Goal: Complete application form: Complete application form

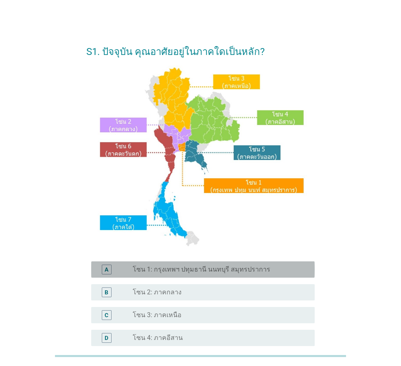
click at [176, 267] on label "โซน 1: กรุงเทพฯ ปทุมธานี นนทบุรี สมุทรปราการ" at bounding box center [201, 269] width 137 height 8
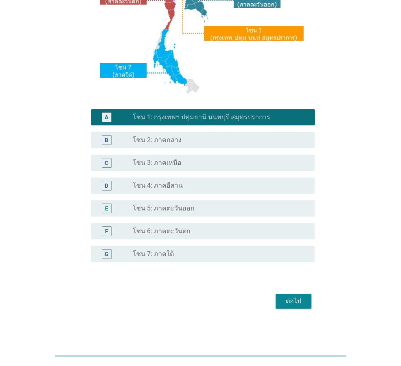
scroll to position [153, 0]
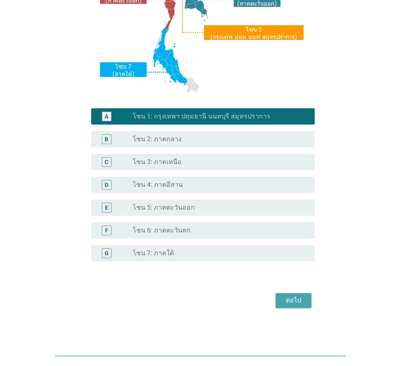
click at [293, 296] on div "ต่อไป" at bounding box center [293, 300] width 23 height 10
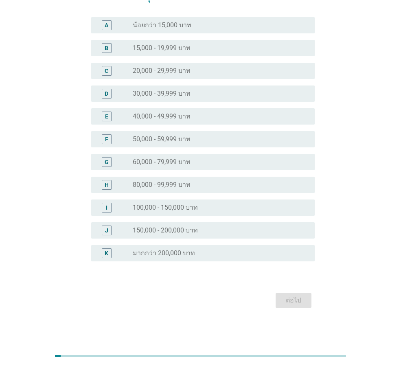
scroll to position [0, 0]
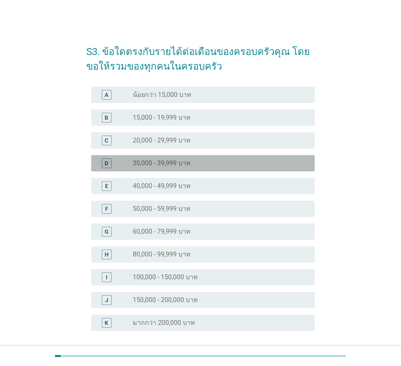
click at [177, 161] on label "30,000 - 39,999 บาท" at bounding box center [162, 163] width 58 height 8
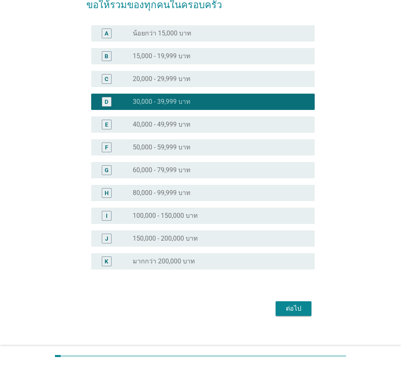
scroll to position [70, 0]
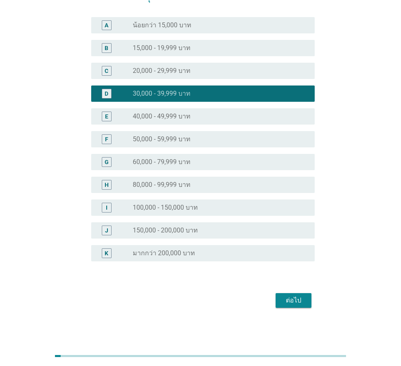
click at [296, 296] on div "ต่อไป" at bounding box center [293, 300] width 23 height 10
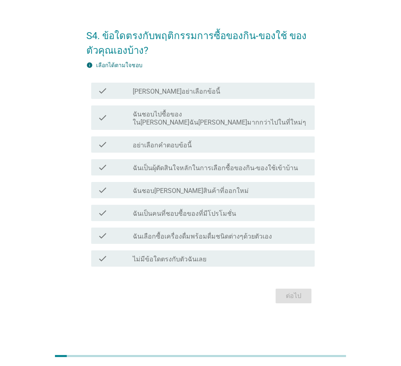
scroll to position [0, 0]
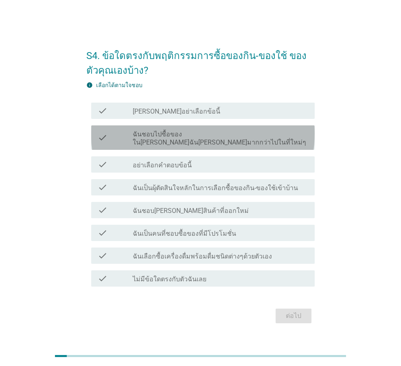
click at [205, 139] on label "ฉันชอบไปซื้อของใน[PERSON_NAME]ฉัน[PERSON_NAME]มากกว่าไปในที่ใหม่ๆ" at bounding box center [220, 138] width 175 height 16
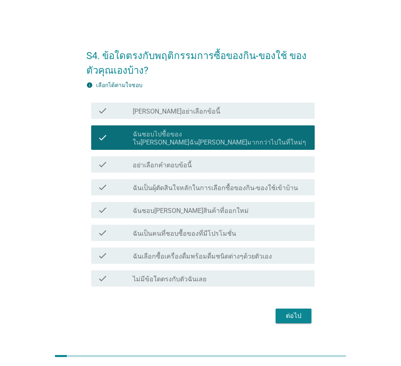
click at [157, 184] on label "ฉันเป็นผุ้ตัดสินใจหลักในการเลือกซื้อของกิน-ของใช้เข้าบ้าน" at bounding box center [215, 188] width 165 height 8
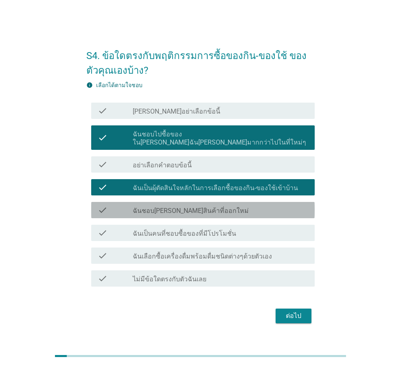
click at [157, 209] on label "ฉันชอบ[PERSON_NAME]สินค้าที่ออกใหม่" at bounding box center [191, 211] width 116 height 8
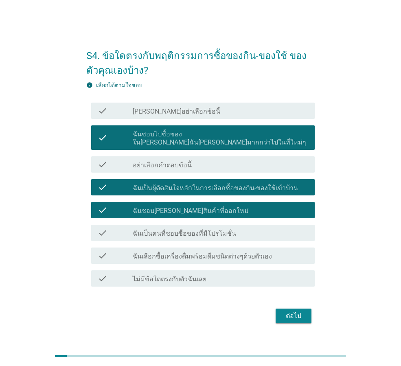
click at [166, 232] on label "ฉันเป็นคนที่ชอบซื้อของที่มีโปรโมชั่น" at bounding box center [184, 233] width 103 height 8
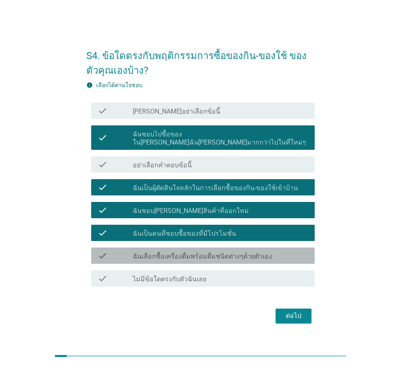
click at [160, 252] on label "ฉันเลือกซื้อเครื่องดื่มพร้อมดื่มชนิดต่างๆด้วยตัวเอง" at bounding box center [202, 256] width 139 height 8
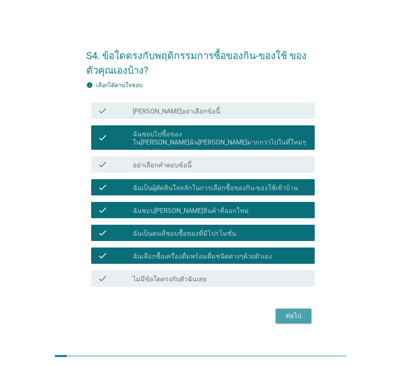
click at [292, 311] on div "ต่อไป" at bounding box center [293, 316] width 23 height 10
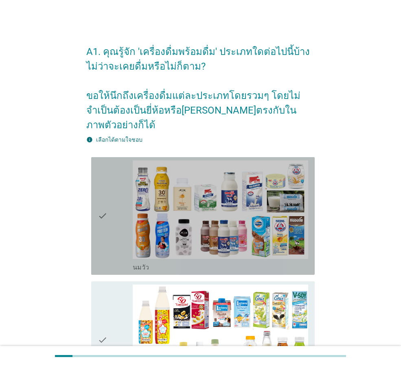
click at [106, 226] on icon "check" at bounding box center [103, 215] width 10 height 111
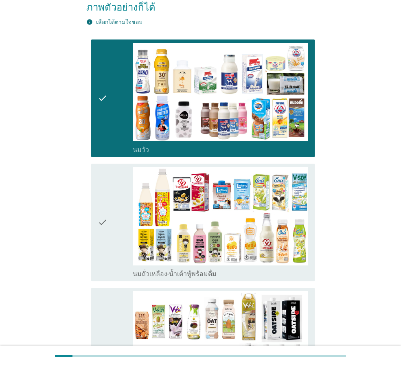
scroll to position [122, 0]
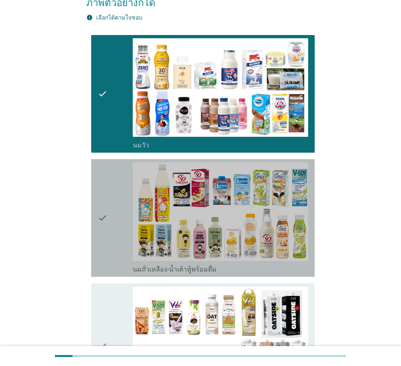
click at [104, 231] on icon "check" at bounding box center [103, 217] width 10 height 111
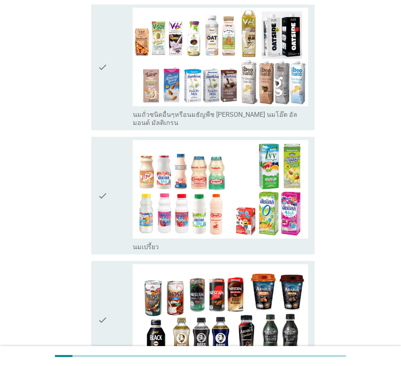
scroll to position [407, 0]
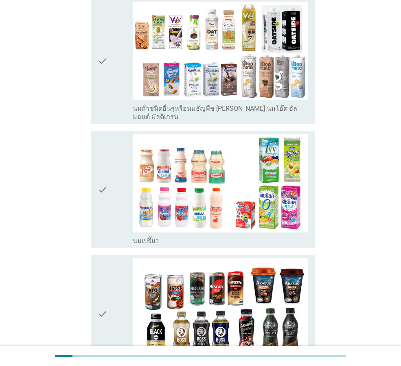
click at [112, 209] on div "check" at bounding box center [115, 189] width 35 height 111
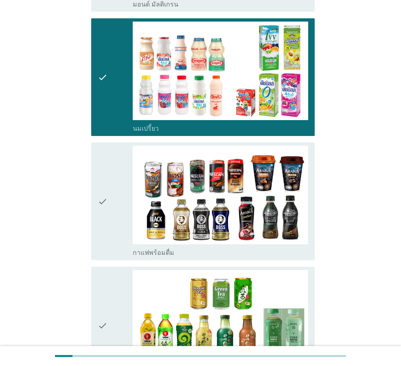
scroll to position [569, 0]
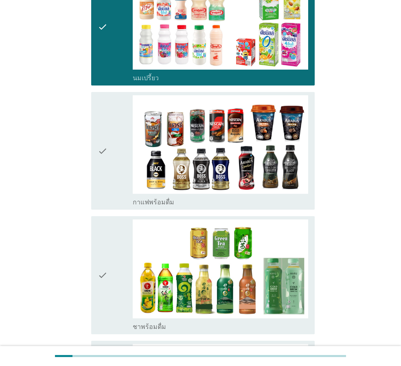
click at [107, 270] on icon "check" at bounding box center [103, 274] width 10 height 111
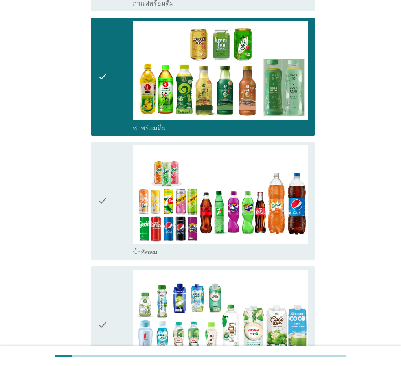
scroll to position [773, 0]
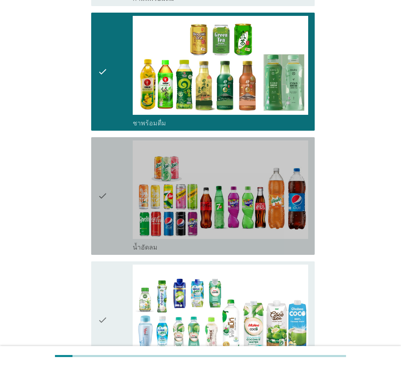
click at [100, 210] on icon "check" at bounding box center [103, 195] width 10 height 111
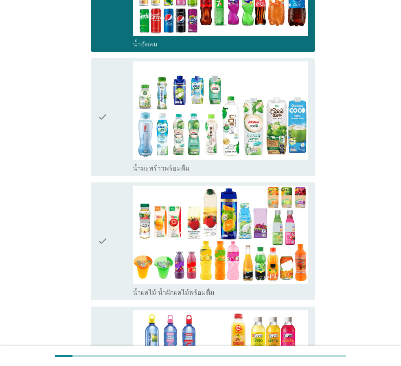
scroll to position [976, 0]
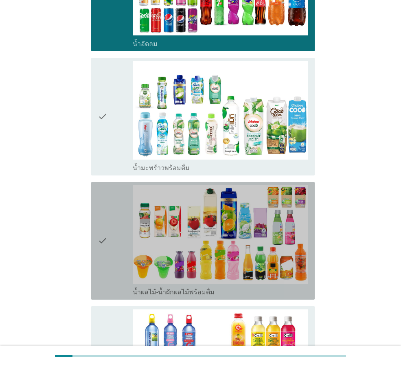
click at [99, 234] on icon "check" at bounding box center [103, 240] width 10 height 111
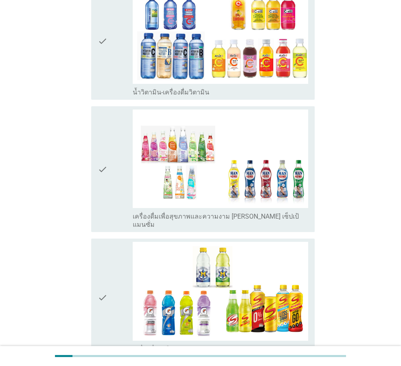
scroll to position [1301, 0]
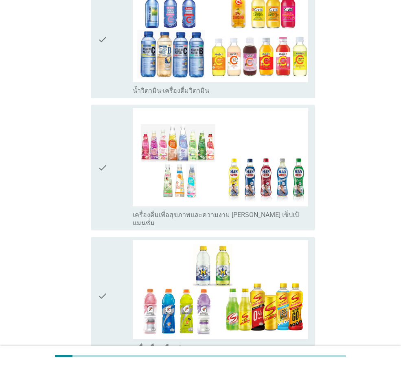
click at [111, 179] on div "check" at bounding box center [115, 167] width 35 height 119
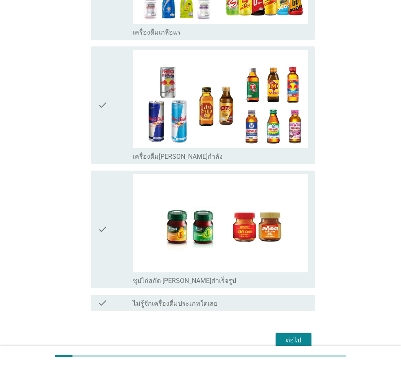
scroll to position [1625, 0]
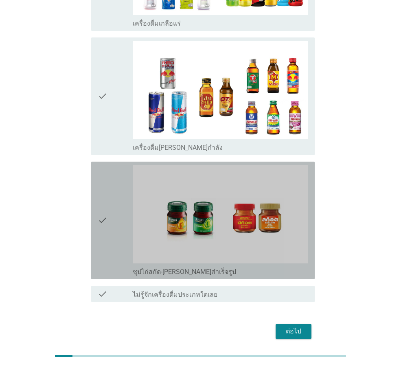
click at [122, 214] on div "check" at bounding box center [115, 220] width 35 height 111
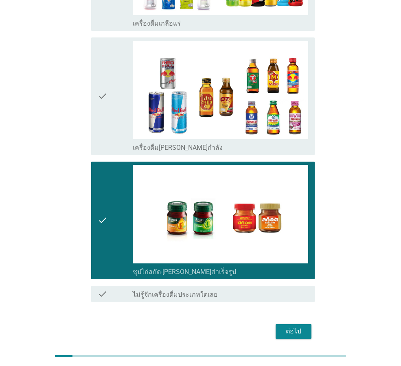
click at [292, 326] on div "ต่อไป" at bounding box center [293, 331] width 23 height 10
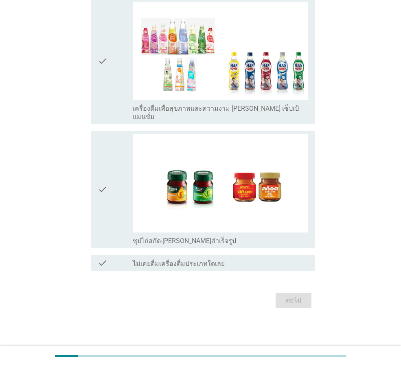
scroll to position [0, 0]
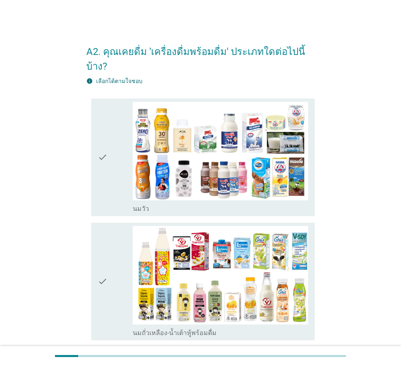
click at [97, 185] on div "check check_box_outline_blank [PERSON_NAME]" at bounding box center [202, 157] width 223 height 118
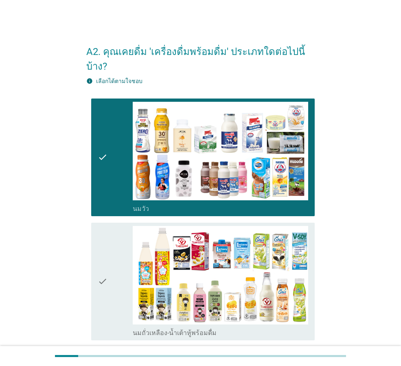
click at [105, 278] on icon "check" at bounding box center [103, 281] width 10 height 111
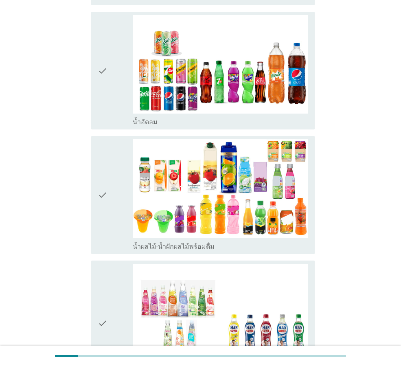
scroll to position [610, 0]
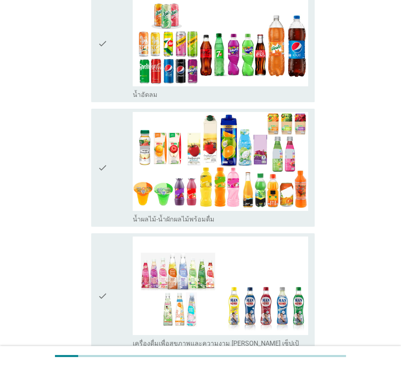
click at [103, 178] on icon "check" at bounding box center [103, 167] width 10 height 111
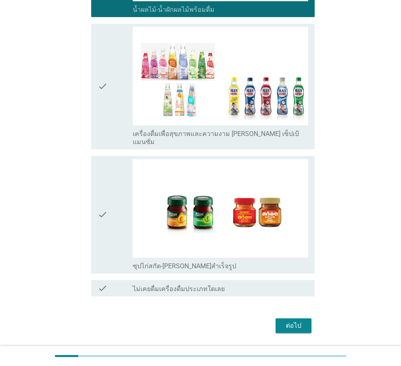
scroll to position [822, 0]
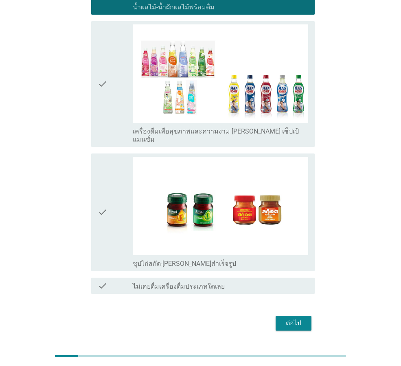
click at [301, 316] on button "ต่อไป" at bounding box center [293, 323] width 36 height 15
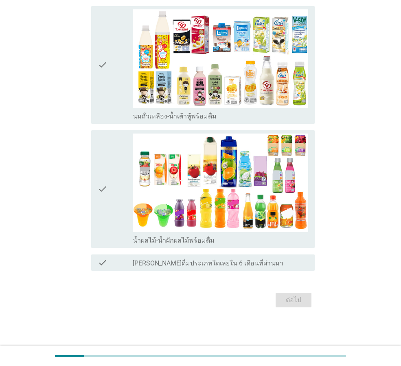
scroll to position [0, 0]
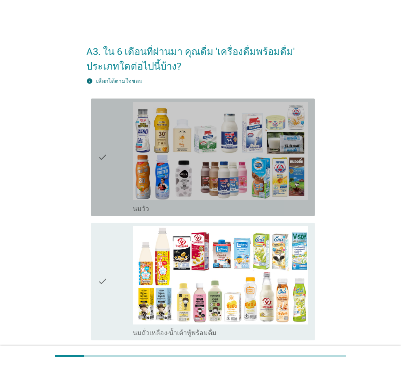
click at [107, 200] on icon "check" at bounding box center [103, 157] width 10 height 111
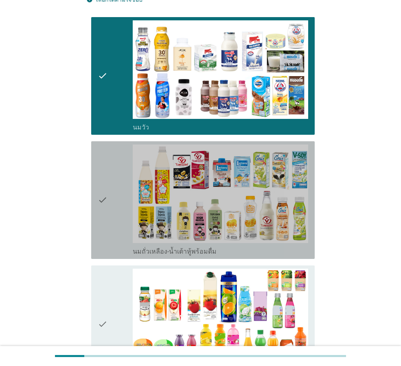
click at [101, 231] on icon "check" at bounding box center [103, 199] width 10 height 111
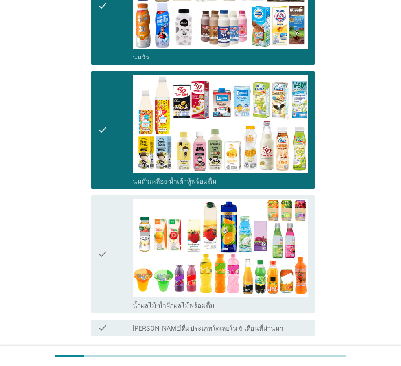
scroll to position [203, 0]
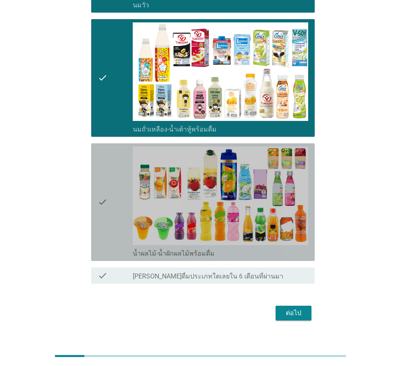
click at [115, 208] on div "check" at bounding box center [115, 201] width 35 height 111
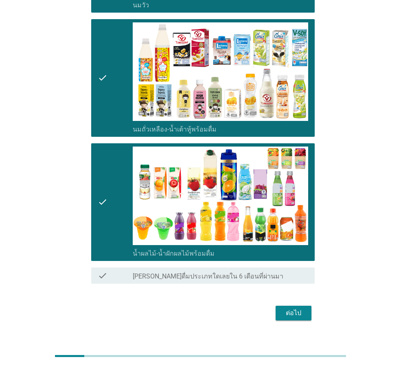
click at [298, 316] on div "ต่อไป" at bounding box center [293, 313] width 23 height 10
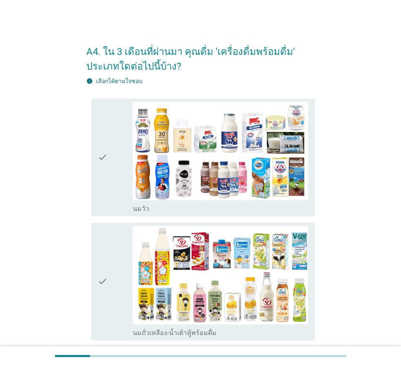
click at [95, 187] on div "check check_box_outline_blank [PERSON_NAME]" at bounding box center [202, 157] width 223 height 118
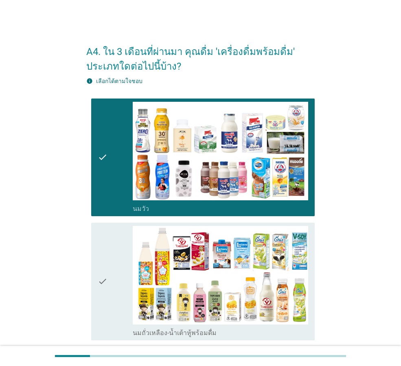
click at [96, 244] on div "check check_box_outline_blank นมถั่วเหลือง-น้ำเต้าหู้พร้อมดื่ม" at bounding box center [202, 281] width 223 height 118
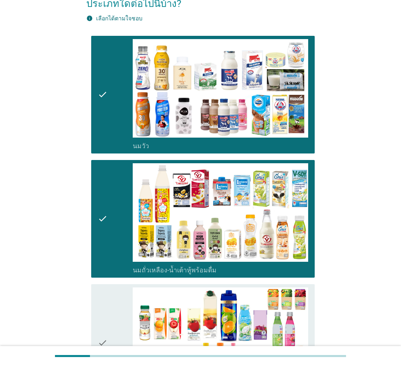
scroll to position [122, 0]
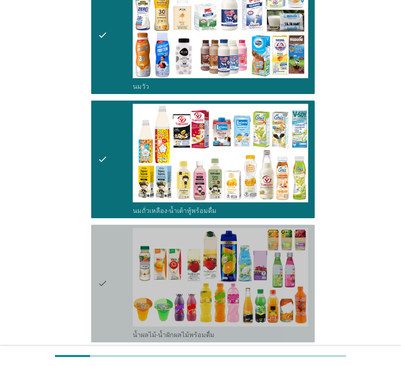
click at [107, 264] on icon "check" at bounding box center [103, 283] width 10 height 111
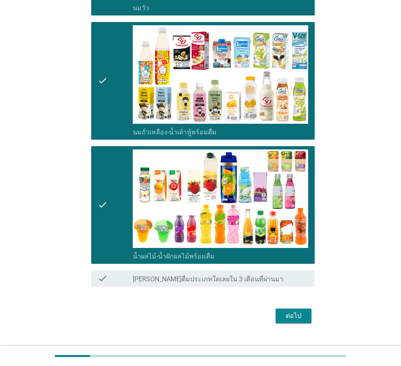
scroll to position [216, 0]
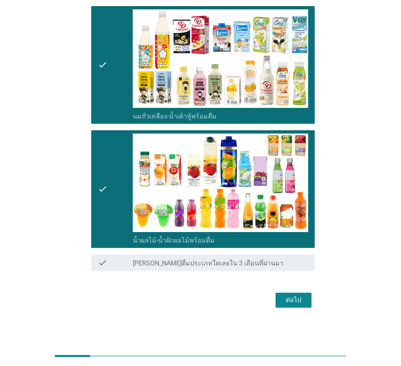
click at [292, 301] on div "ต่อไป" at bounding box center [293, 300] width 23 height 10
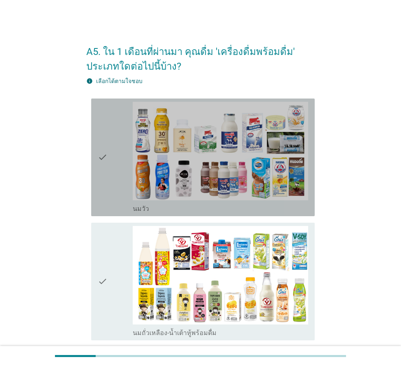
click at [103, 196] on icon "check" at bounding box center [103, 157] width 10 height 111
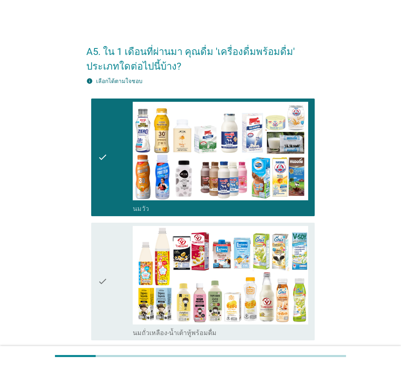
click at [107, 253] on icon "check" at bounding box center [103, 281] width 10 height 111
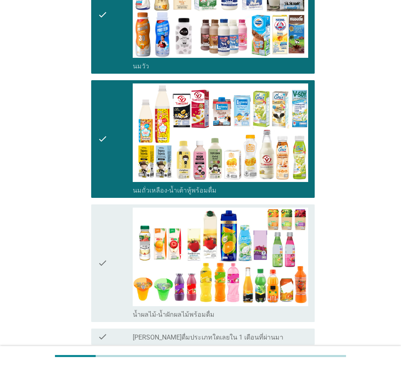
scroll to position [163, 0]
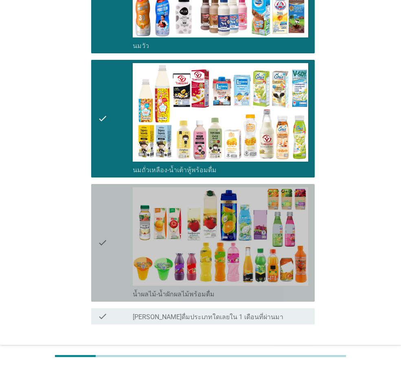
click at [104, 261] on icon "check" at bounding box center [103, 242] width 10 height 111
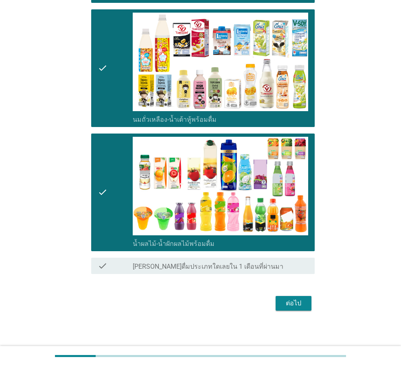
scroll to position [216, 0]
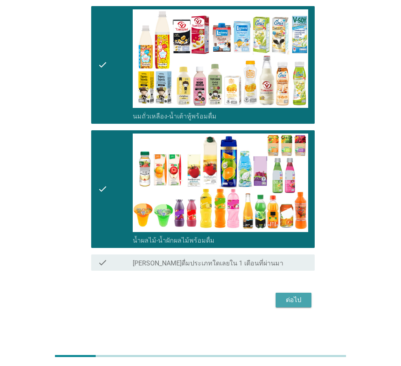
click at [298, 300] on div "ต่อไป" at bounding box center [293, 300] width 23 height 10
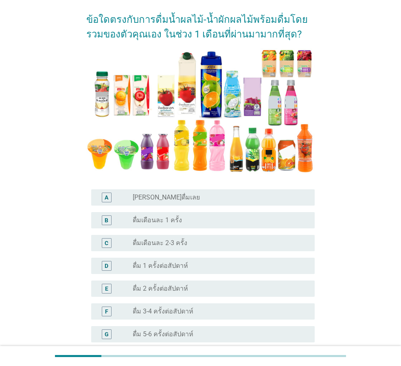
scroll to position [81, 0]
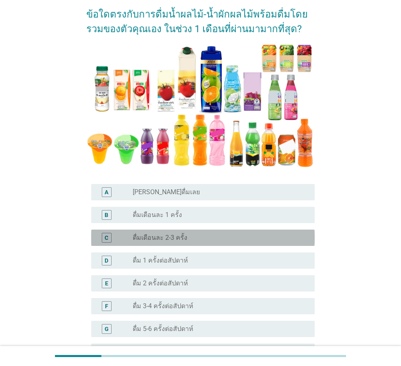
click at [139, 240] on label "ดื่มเดือนละ 2-3 ครั้ง" at bounding box center [160, 237] width 54 height 8
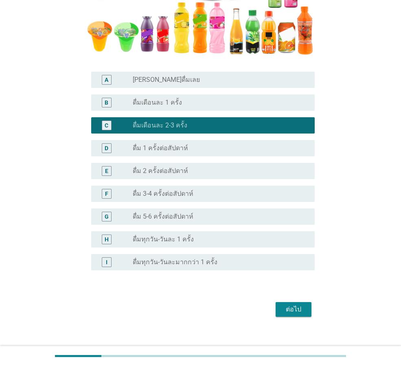
scroll to position [203, 0]
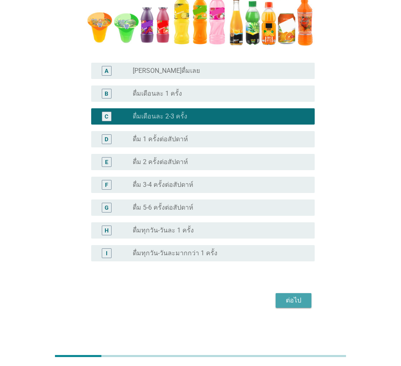
click at [292, 302] on div "ต่อไป" at bounding box center [293, 300] width 23 height 10
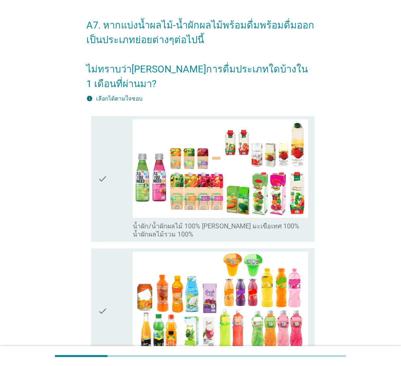
scroll to position [41, 0]
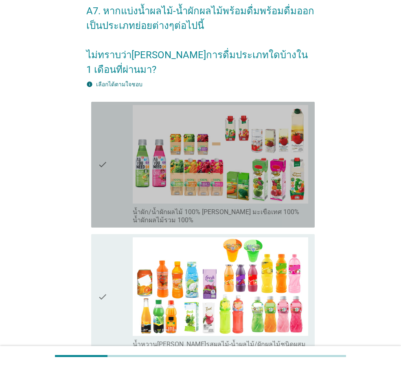
click at [110, 192] on div "check" at bounding box center [115, 164] width 35 height 119
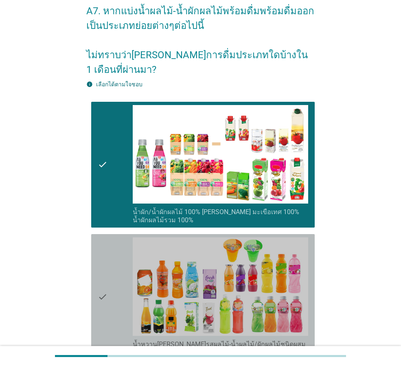
click at [110, 262] on div "check" at bounding box center [115, 296] width 35 height 119
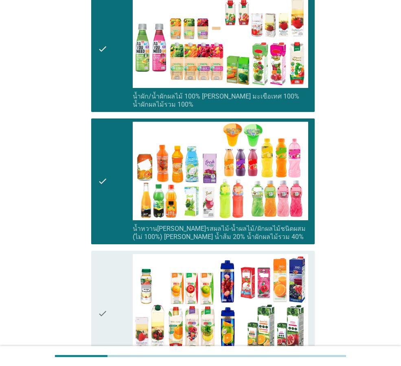
scroll to position [203, 0]
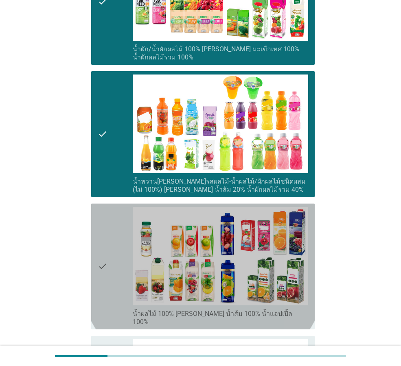
click at [110, 262] on div "check" at bounding box center [115, 266] width 35 height 119
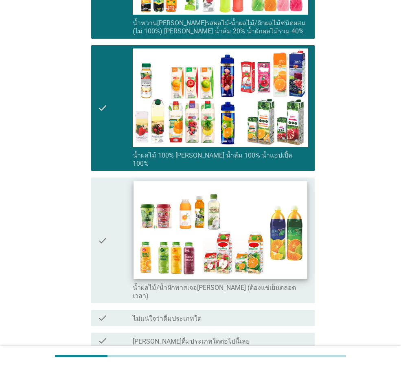
scroll to position [407, 0]
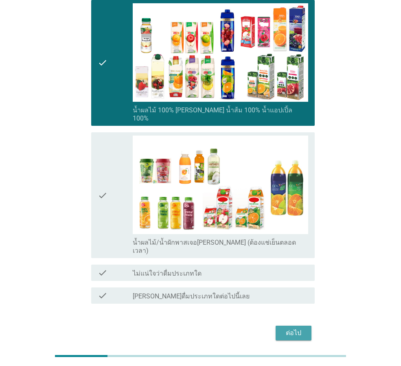
click at [293, 328] on div "ต่อไป" at bounding box center [293, 333] width 23 height 10
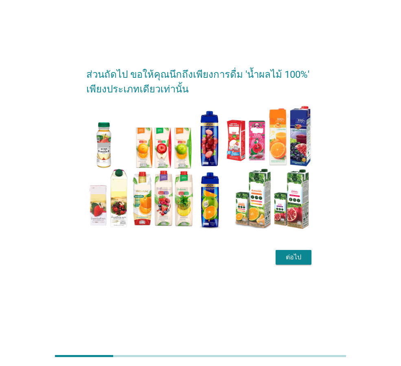
scroll to position [0, 0]
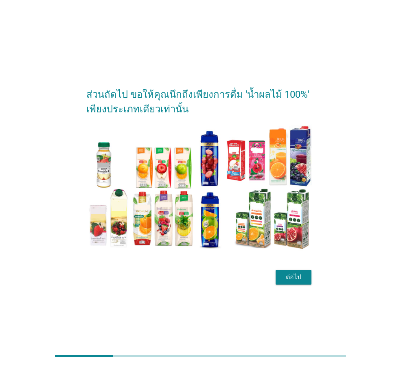
click at [301, 273] on div "ต่อไป" at bounding box center [293, 277] width 23 height 10
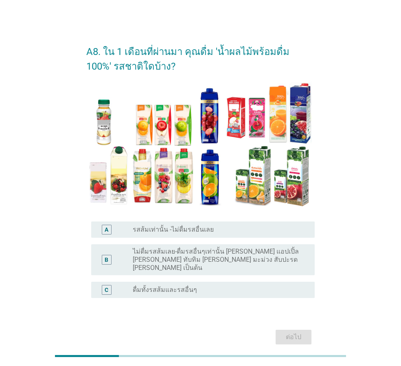
click at [137, 228] on label "รสส้มเท่านั้น -ไม่ดื่มรสอื่นเลย" at bounding box center [173, 229] width 81 height 8
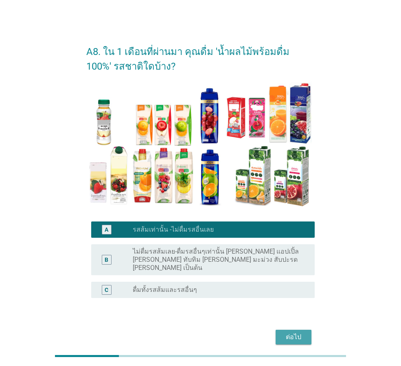
click at [294, 332] on div "ต่อไป" at bounding box center [293, 337] width 23 height 10
